Goal: Submit feedback/report problem

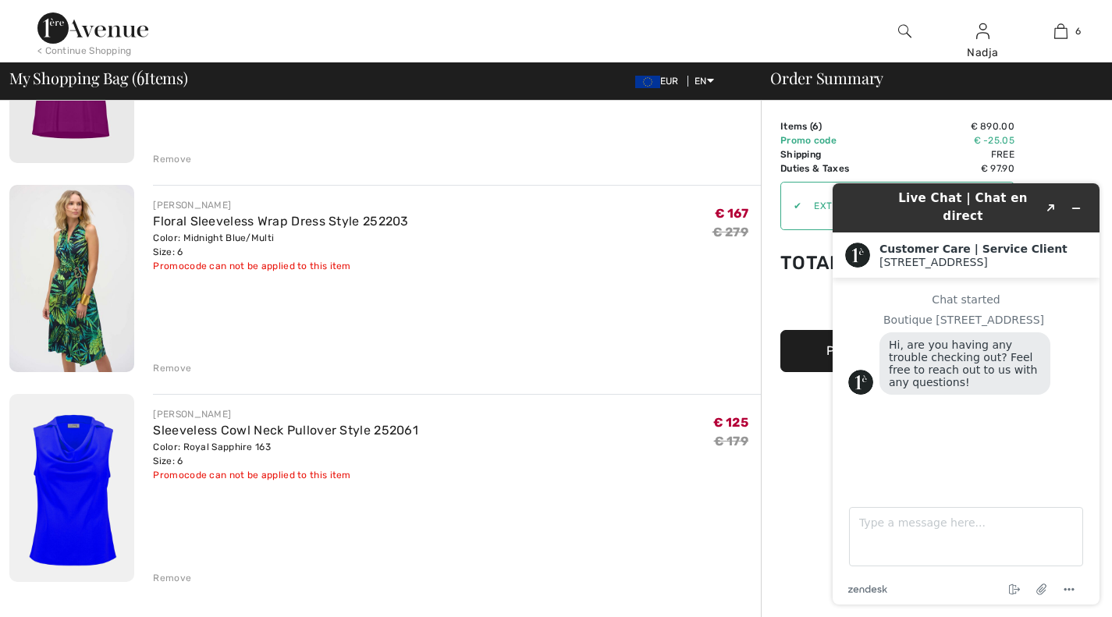
scroll to position [780, 0]
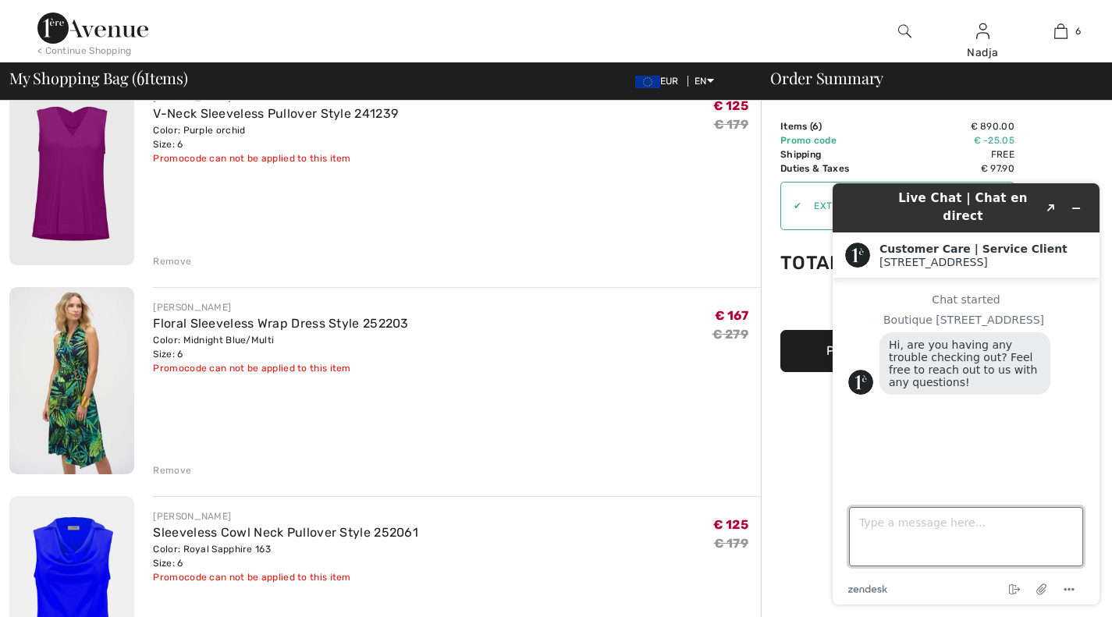
click at [911, 521] on textarea "Type a message here..." at bounding box center [966, 536] width 234 height 59
type textarea "No, just disappointed that the extra discount is only on 1/6 pieces"
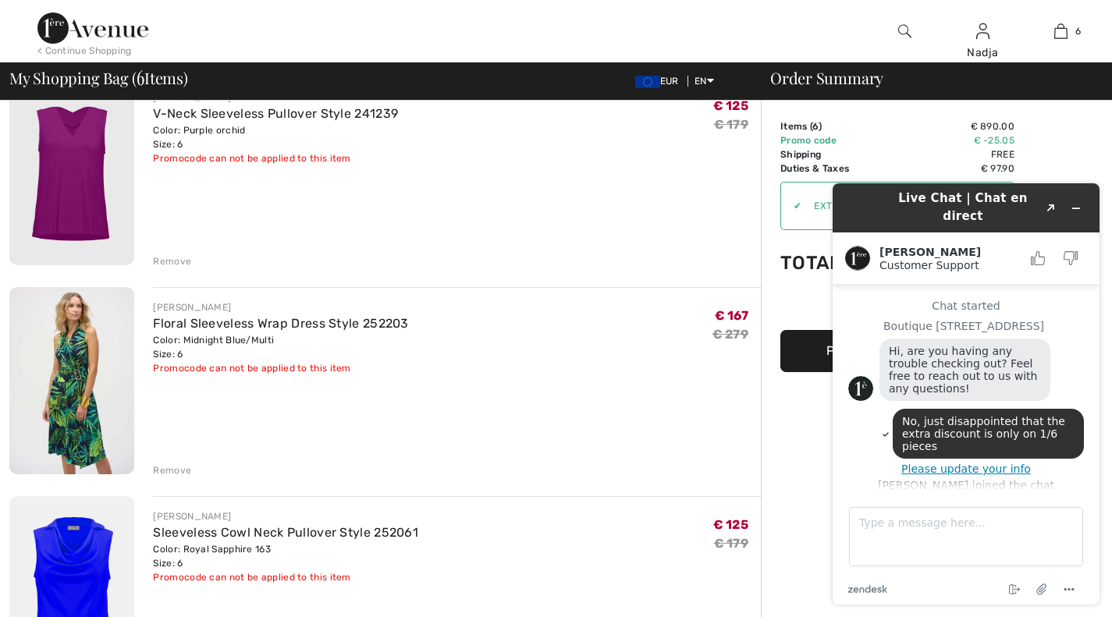
click at [975, 463] on button "Please update your info" at bounding box center [966, 469] width 236 height 12
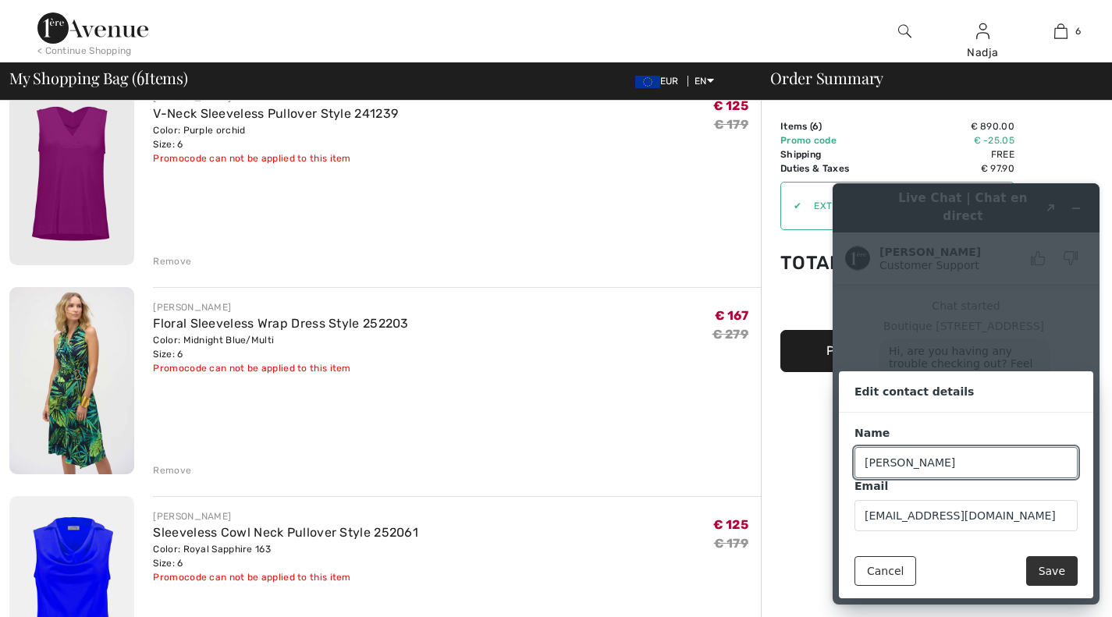
scroll to position [44, 0]
click at [1054, 564] on button "Save" at bounding box center [1051, 571] width 51 height 30
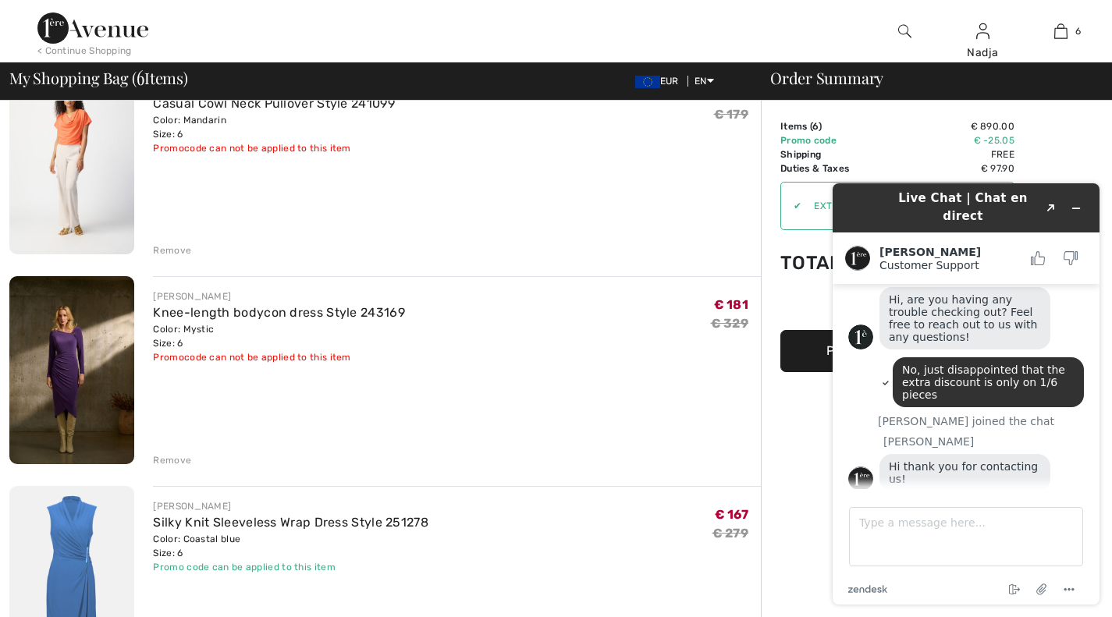
scroll to position [156, 0]
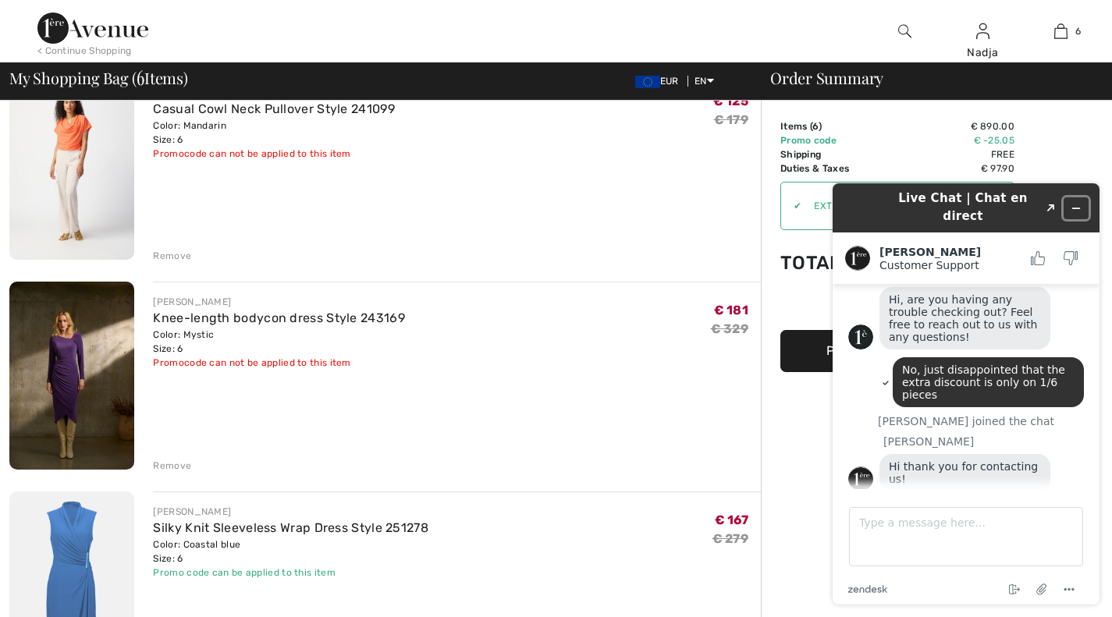
click at [1073, 203] on icon "Minimize widget" at bounding box center [1075, 208] width 11 height 11
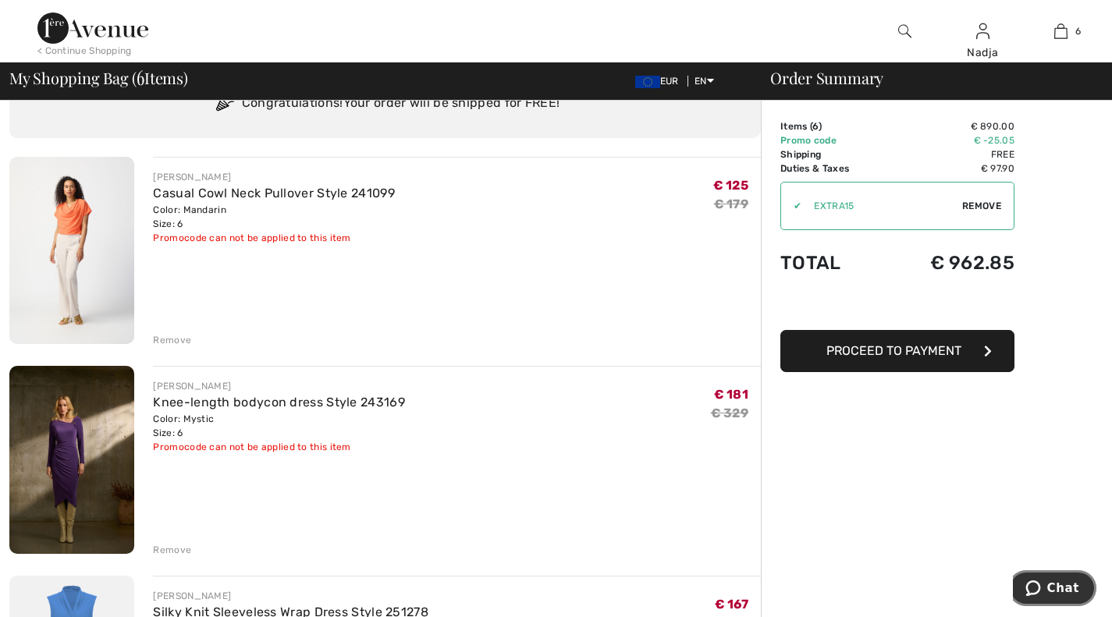
scroll to position [0, 0]
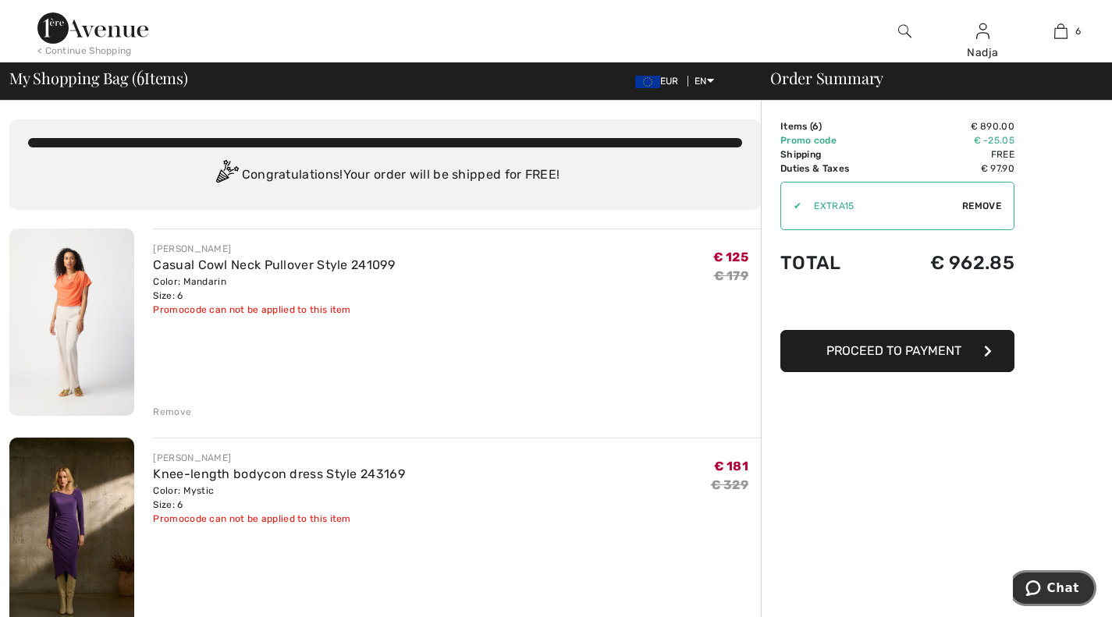
click at [1069, 587] on span "Chat" at bounding box center [1063, 588] width 32 height 14
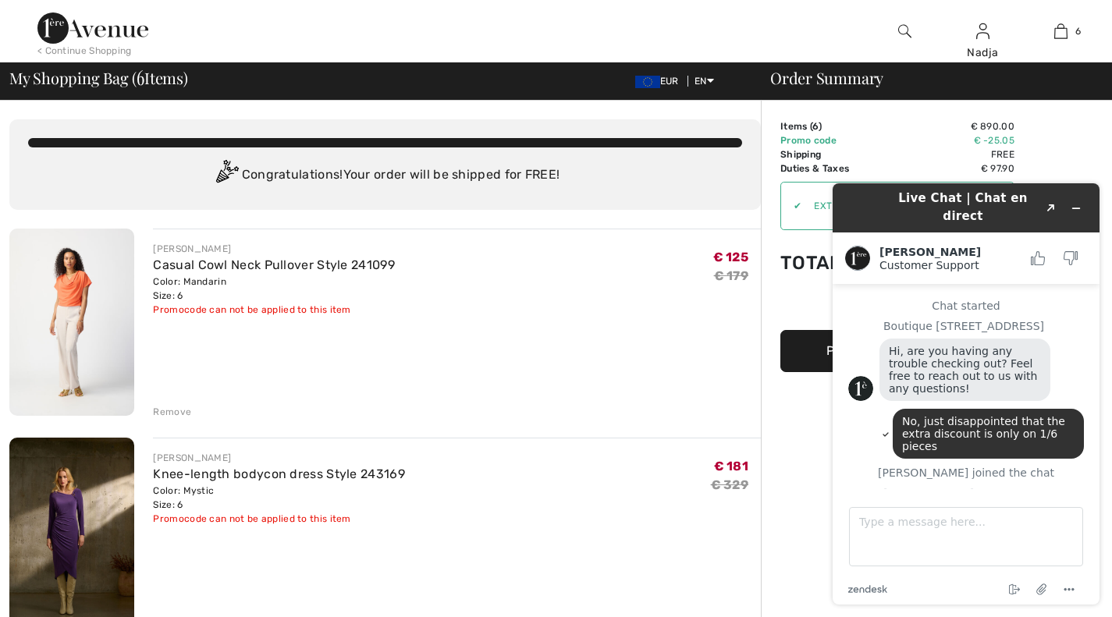
scroll to position [51, 0]
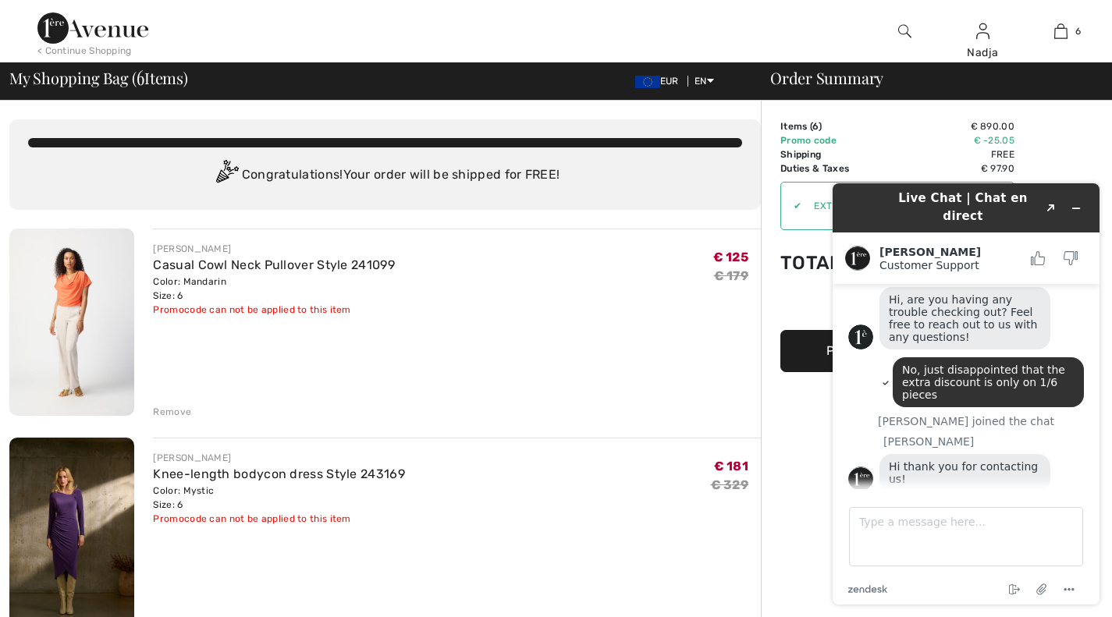
click at [1077, 203] on icon "Minimize widget" at bounding box center [1075, 208] width 11 height 11
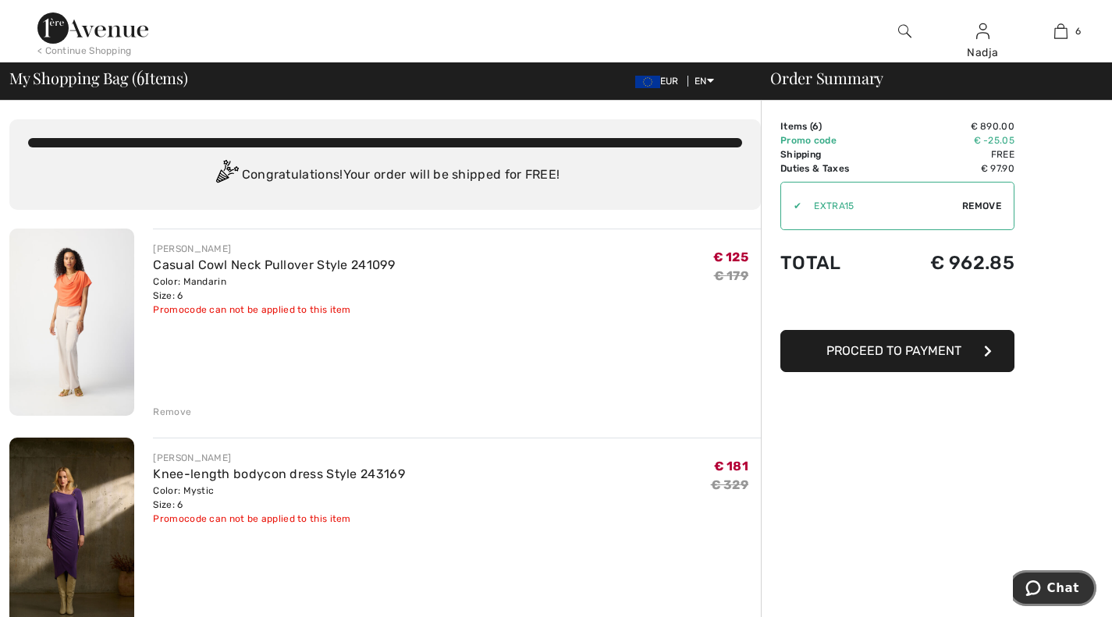
click at [1053, 583] on span "Chat" at bounding box center [1063, 588] width 32 height 14
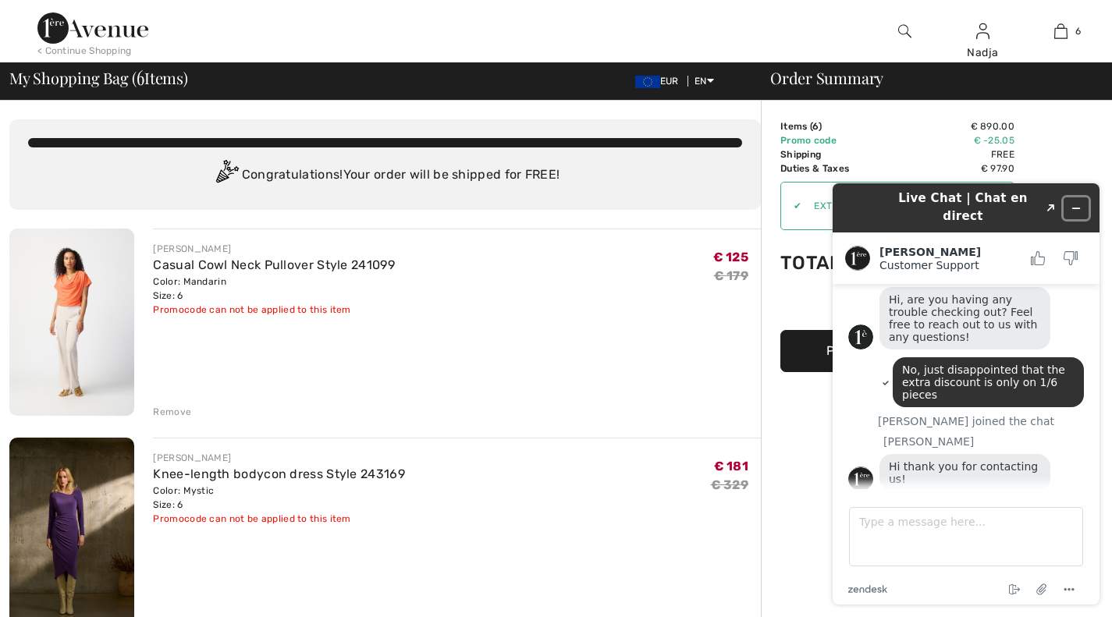
click at [1077, 203] on icon "Minimize widget" at bounding box center [1075, 208] width 11 height 11
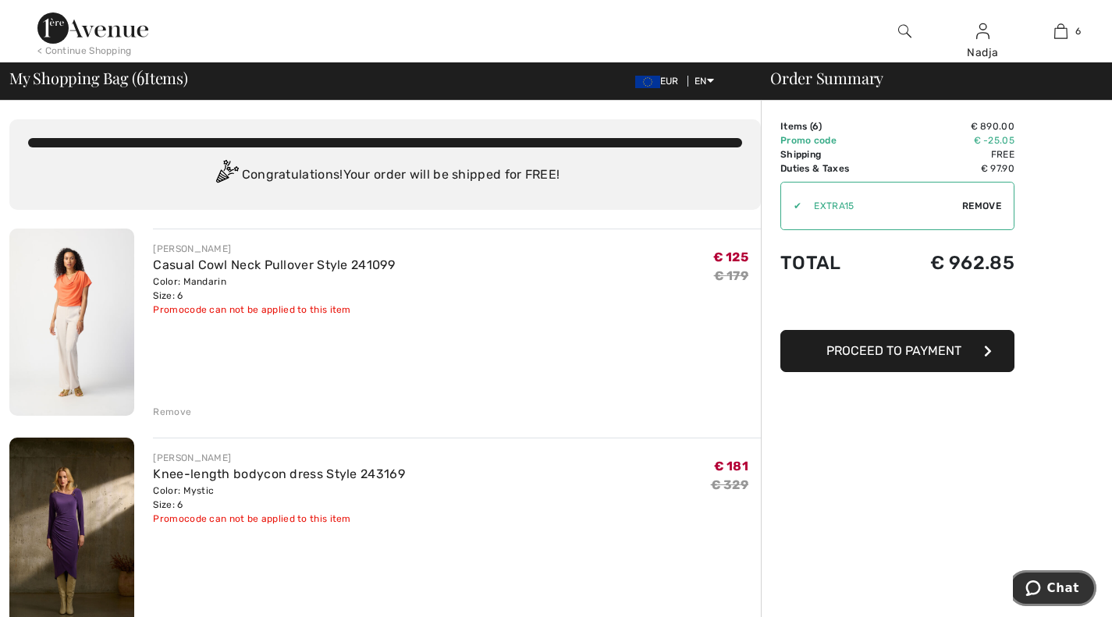
click at [1063, 585] on span "Chat" at bounding box center [1063, 588] width 32 height 14
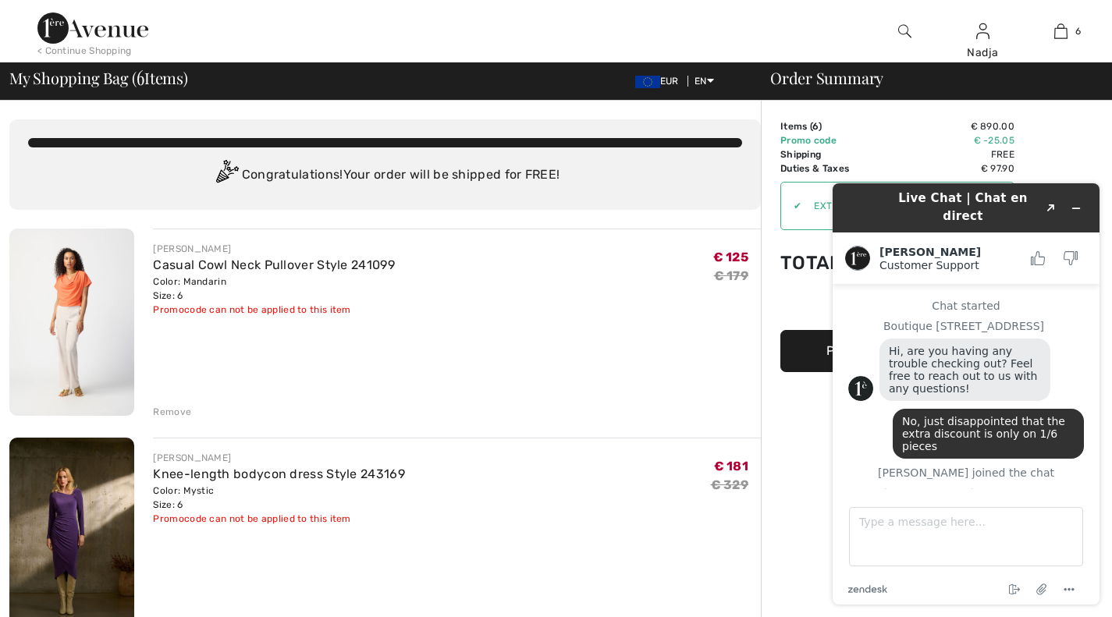
scroll to position [30, 0]
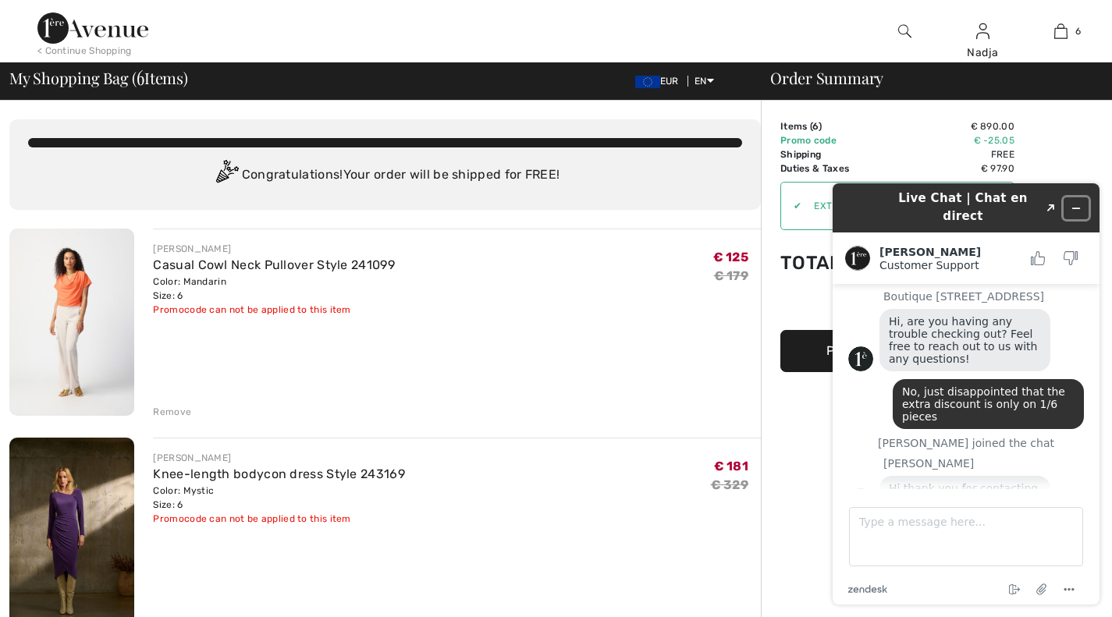
click at [1069, 197] on button "Minimize widget" at bounding box center [1075, 208] width 25 height 22
